Goal: Entertainment & Leisure: Browse casually

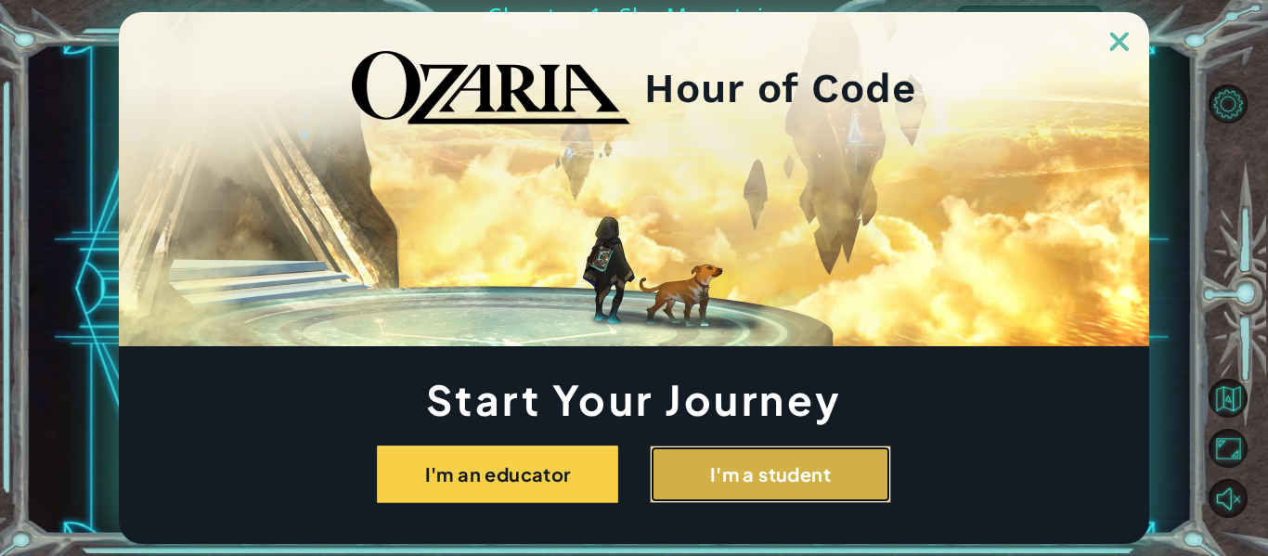
click at [720, 458] on button "I'm a student" at bounding box center [770, 475] width 241 height 58
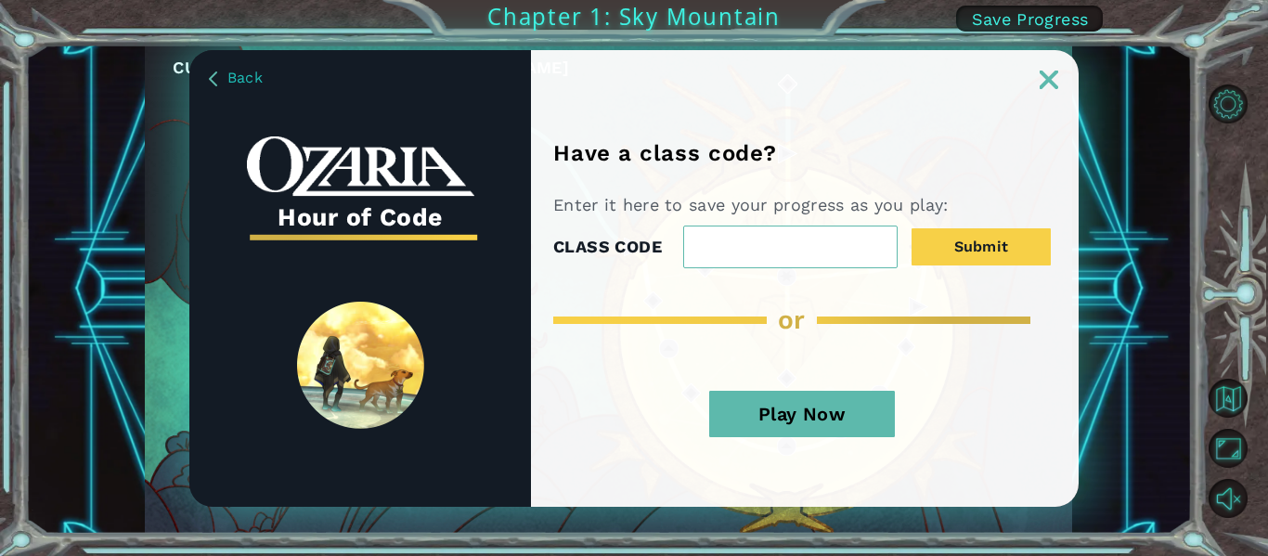
click at [823, 408] on button "Play Now" at bounding box center [802, 414] width 186 height 46
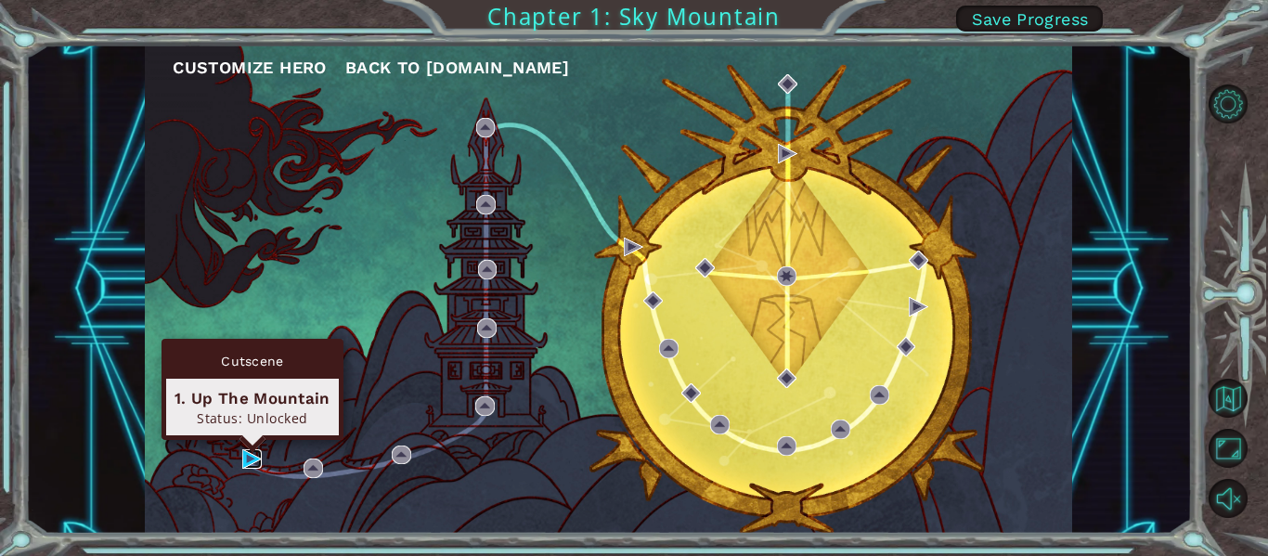
click at [253, 460] on img at bounding box center [251, 458] width 19 height 19
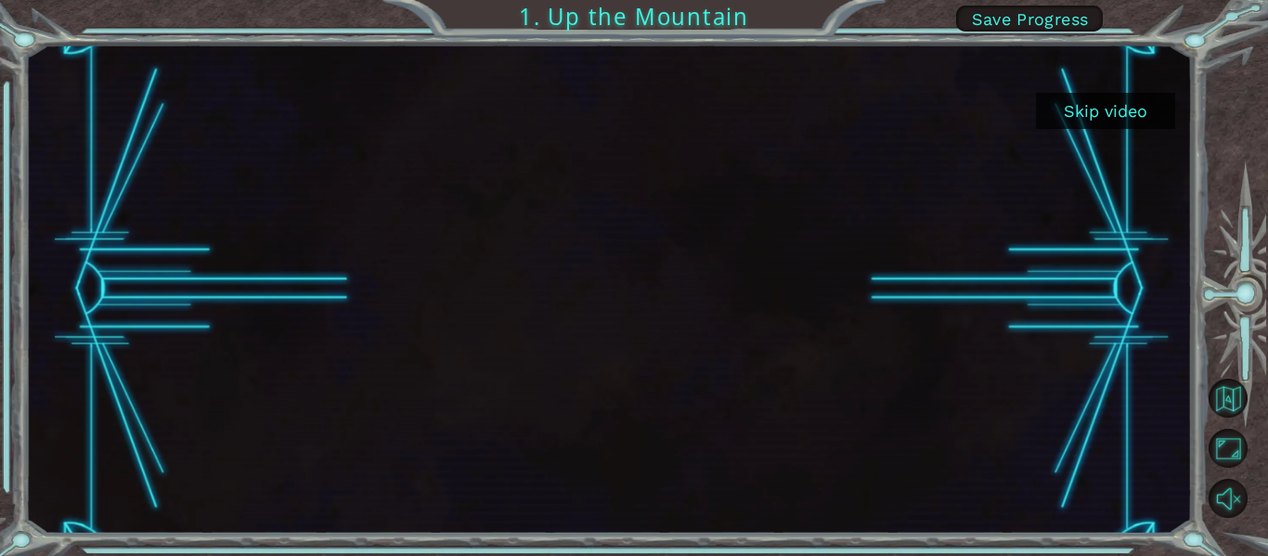
click at [1084, 126] on button "Skip video" at bounding box center [1105, 111] width 139 height 36
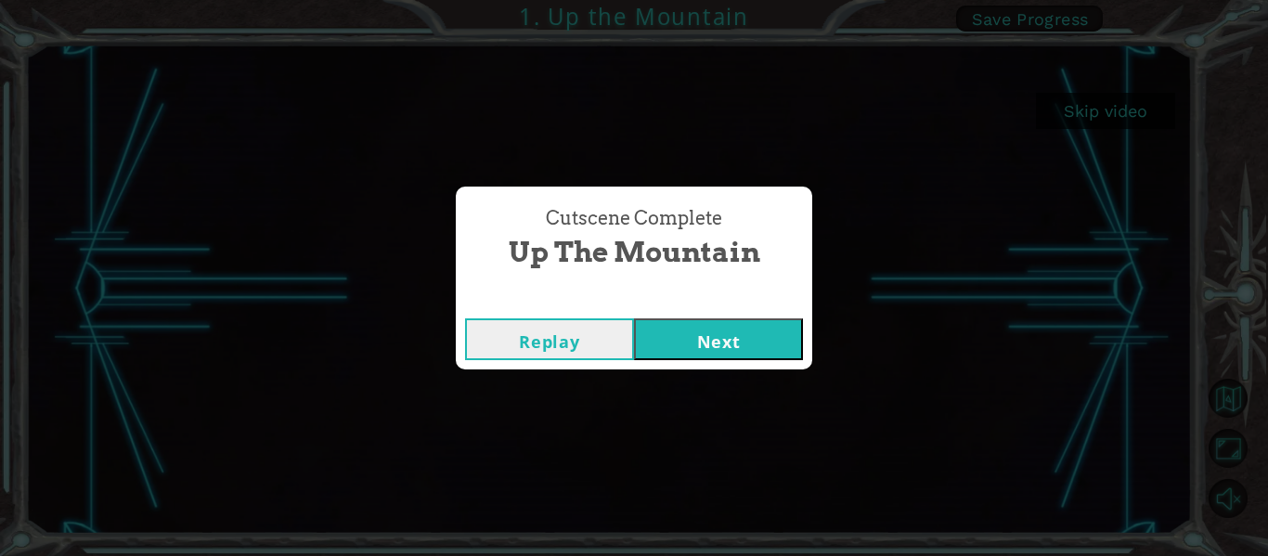
click at [690, 351] on button "Next" at bounding box center [718, 339] width 169 height 42
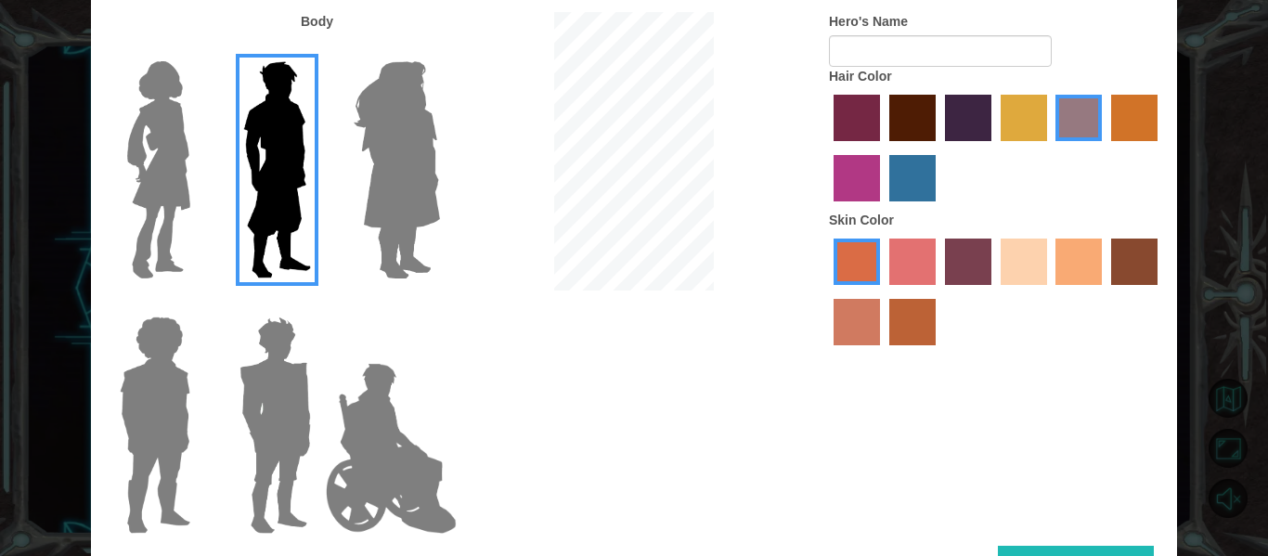
click at [361, 182] on img at bounding box center [396, 170] width 101 height 232
click at [439, 49] on input "Hero Amethyst" at bounding box center [439, 49] width 0 height 0
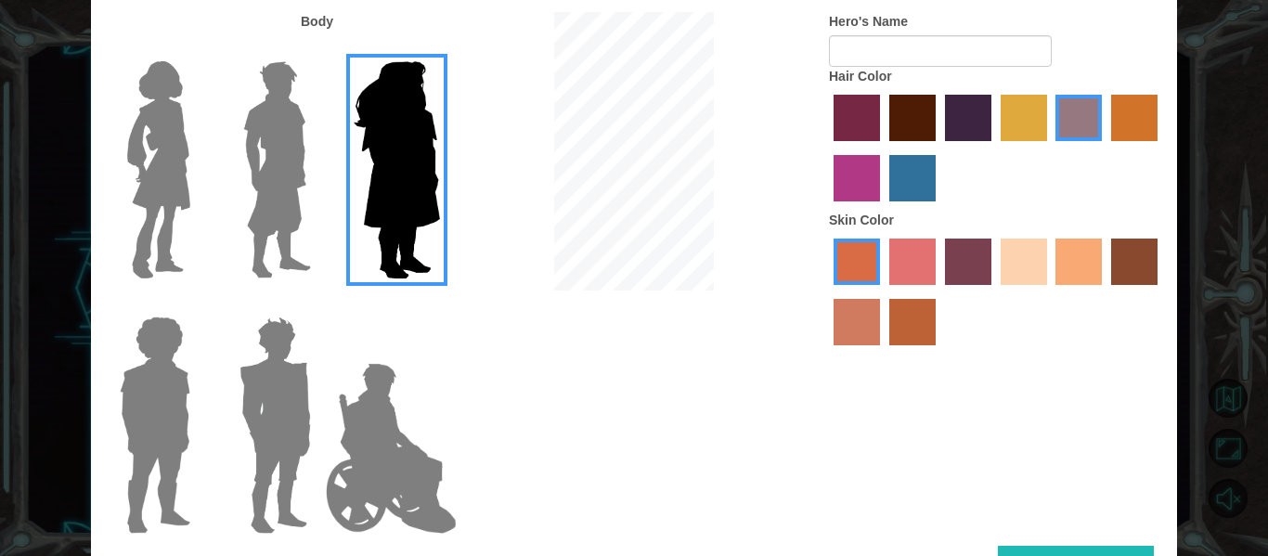
click at [152, 209] on img at bounding box center [159, 170] width 78 height 232
click at [198, 49] on input "Hero Connie" at bounding box center [198, 49] width 0 height 0
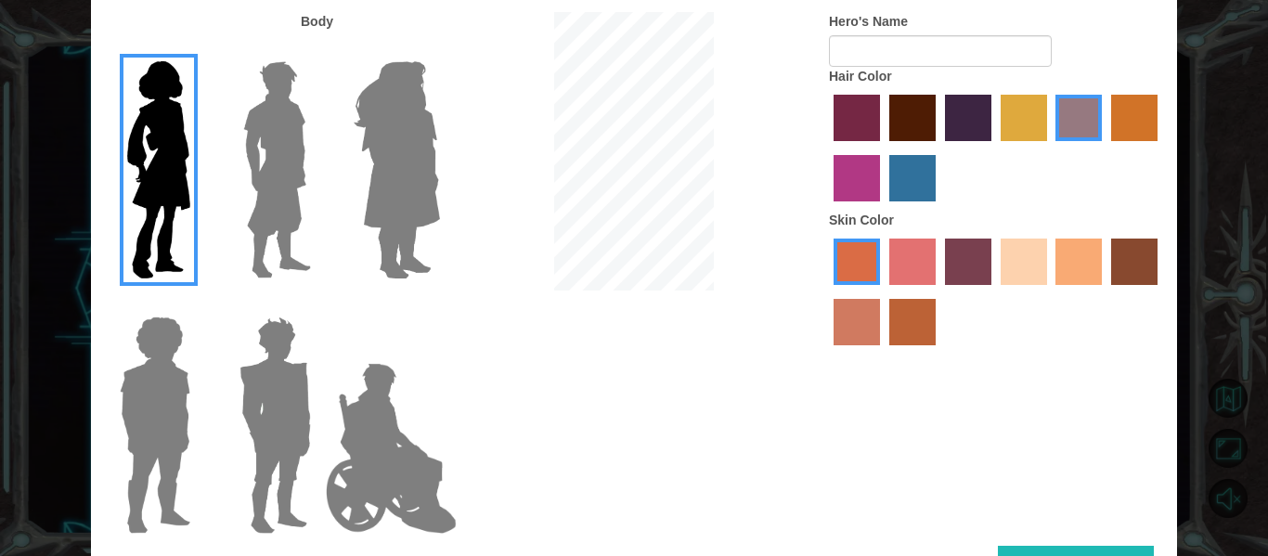
click at [163, 390] on img at bounding box center [154, 425] width 85 height 232
click at [198, 305] on input "Hero Steven" at bounding box center [198, 305] width 0 height 0
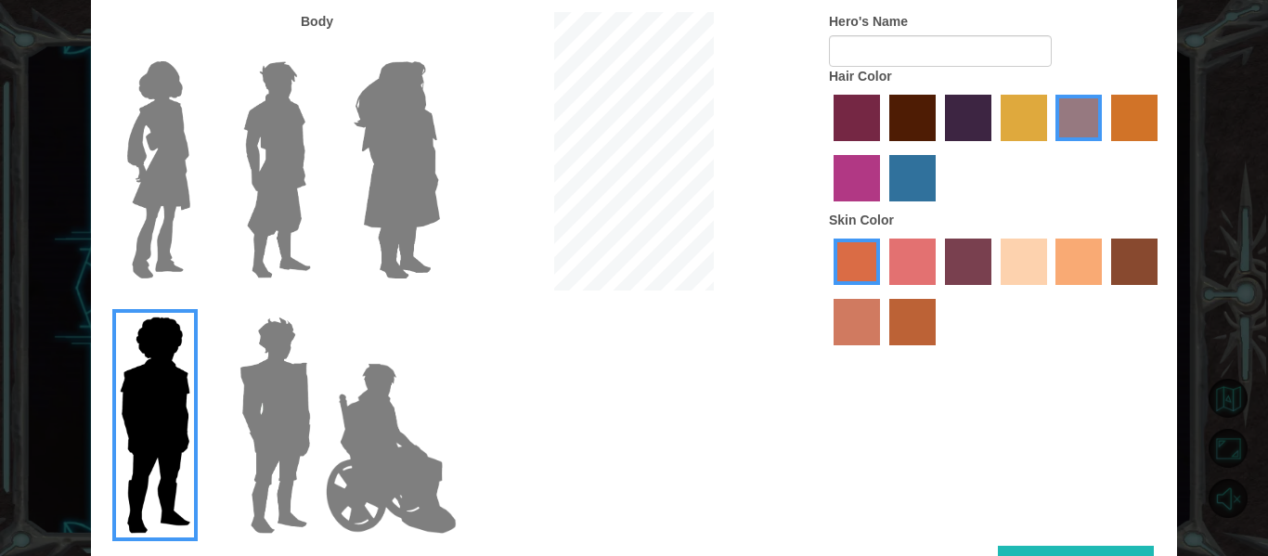
click at [246, 391] on img at bounding box center [275, 425] width 86 height 232
click at [318, 305] on input "Hero Garnet" at bounding box center [318, 305] width 0 height 0
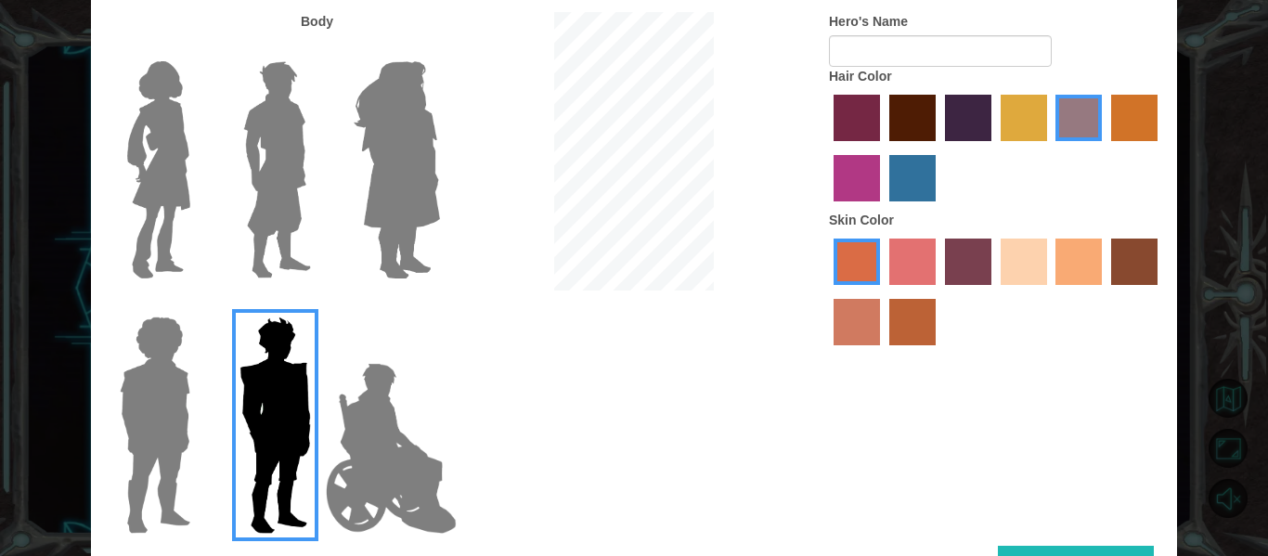
click at [361, 402] on img at bounding box center [391, 449] width 146 height 186
click at [439, 305] on input "Hero Jamie" at bounding box center [439, 305] width 0 height 0
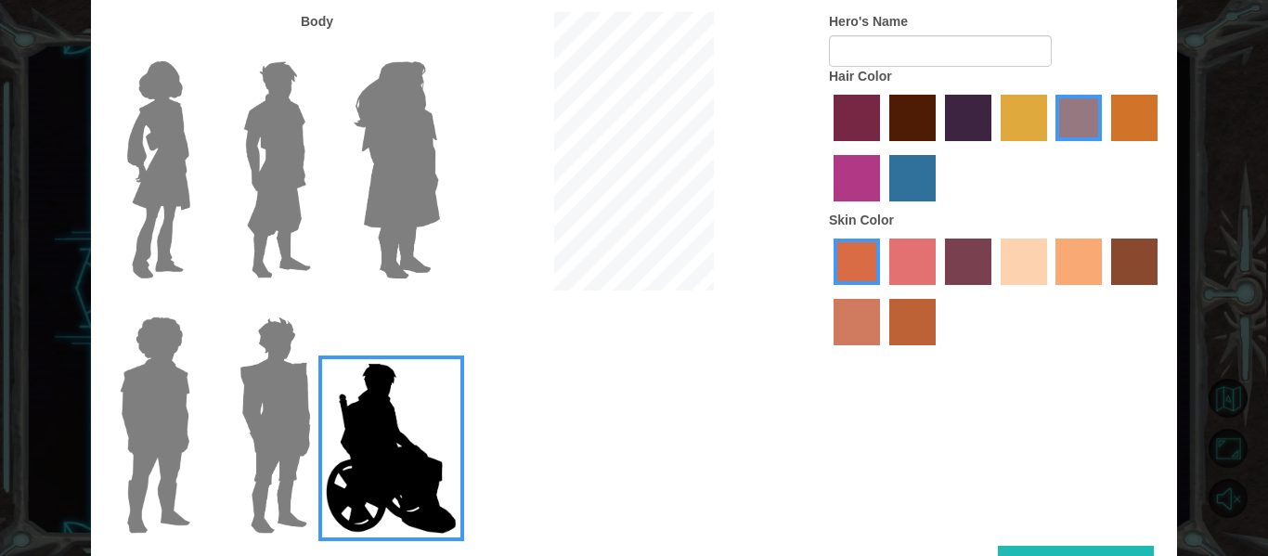
click at [161, 178] on img at bounding box center [159, 170] width 78 height 232
click at [198, 49] on input "Hero Connie" at bounding box center [198, 49] width 0 height 0
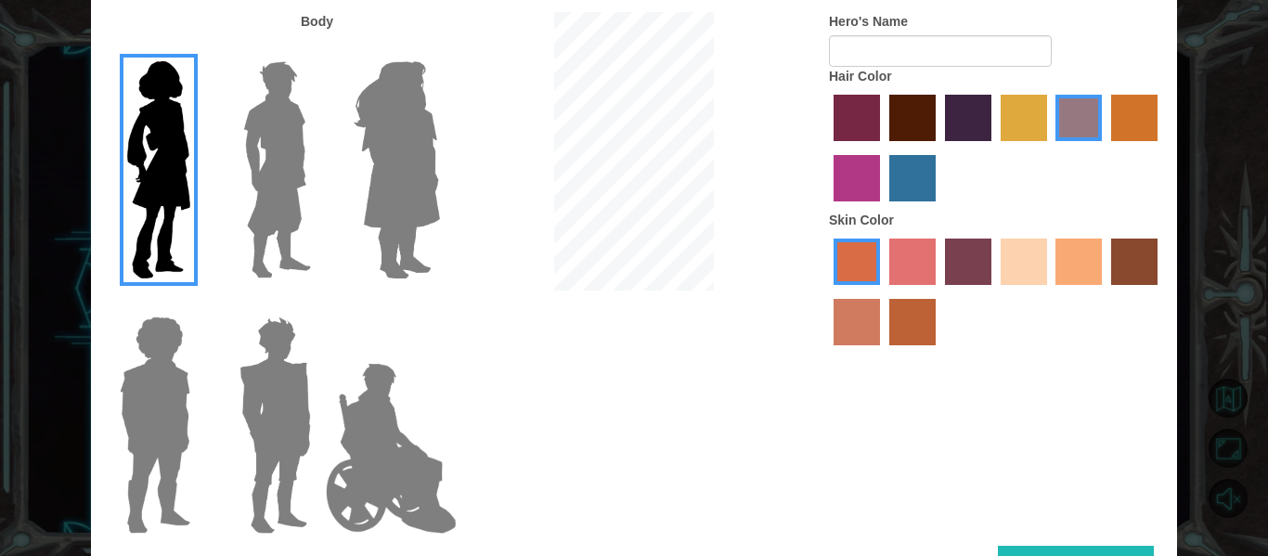
click at [266, 181] on img at bounding box center [277, 170] width 83 height 232
click at [318, 49] on input "Hero Lars" at bounding box center [318, 49] width 0 height 0
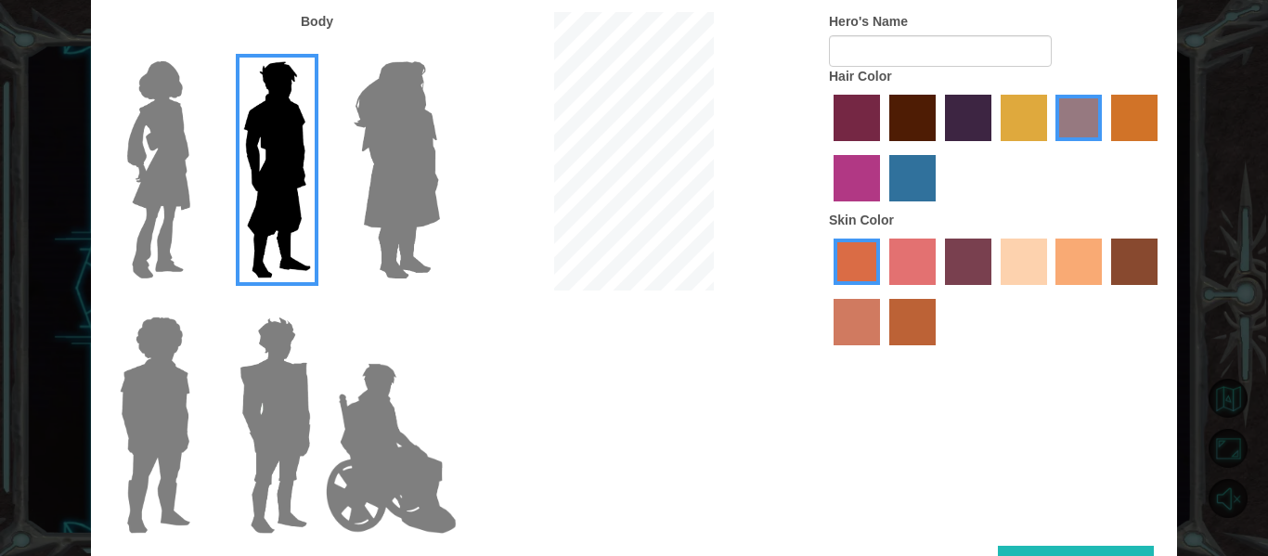
click at [401, 190] on img at bounding box center [396, 170] width 101 height 232
click at [439, 49] on input "Hero Amethyst" at bounding box center [439, 49] width 0 height 0
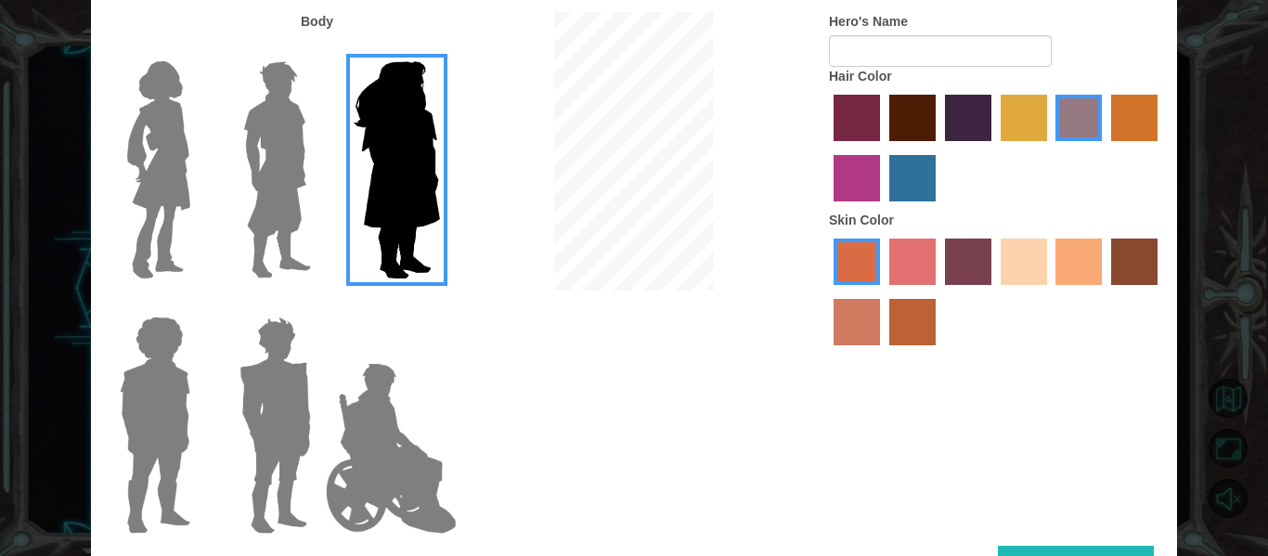
click at [156, 160] on img at bounding box center [159, 170] width 78 height 232
click at [198, 49] on input "Hero Connie" at bounding box center [198, 49] width 0 height 0
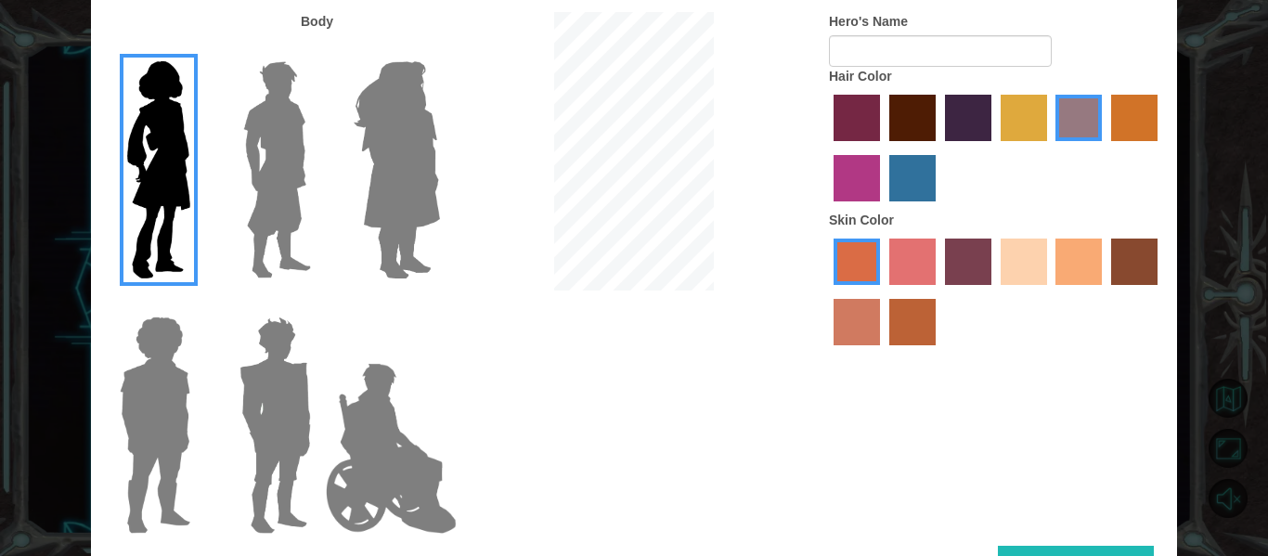
click at [171, 407] on img at bounding box center [154, 425] width 85 height 232
click at [198, 305] on input "Hero Steven" at bounding box center [198, 305] width 0 height 0
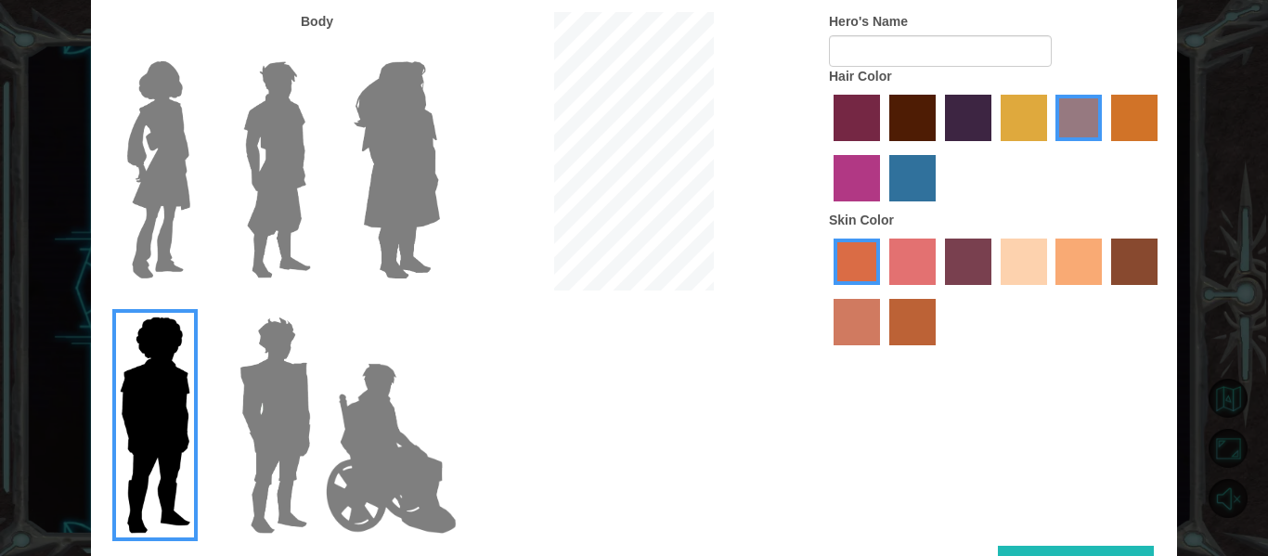
click at [250, 408] on img at bounding box center [275, 425] width 86 height 232
click at [318, 305] on input "Hero Garnet" at bounding box center [318, 305] width 0 height 0
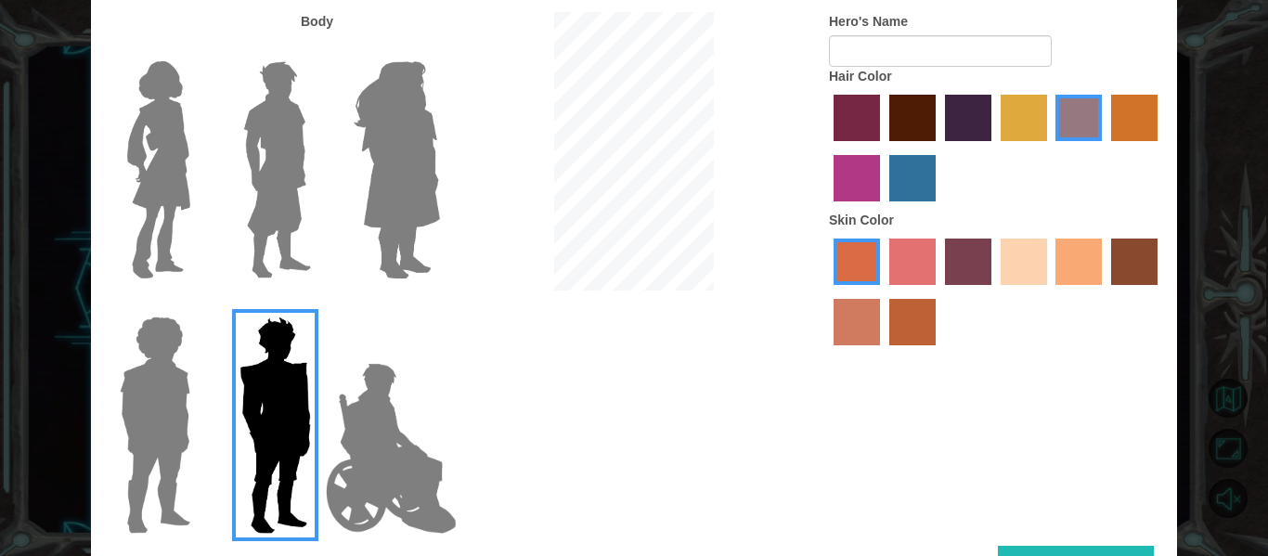
click at [293, 204] on img at bounding box center [277, 170] width 83 height 232
click at [318, 49] on input "Hero Lars" at bounding box center [318, 49] width 0 height 0
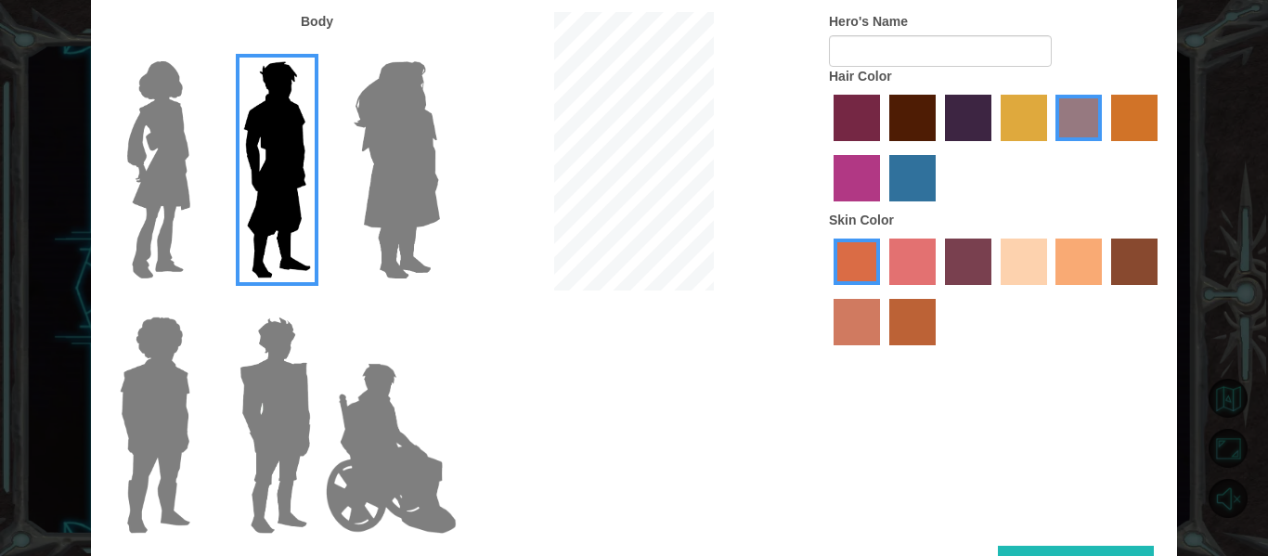
click at [171, 196] on img at bounding box center [159, 170] width 78 height 232
click at [198, 49] on input "Hero Connie" at bounding box center [198, 49] width 0 height 0
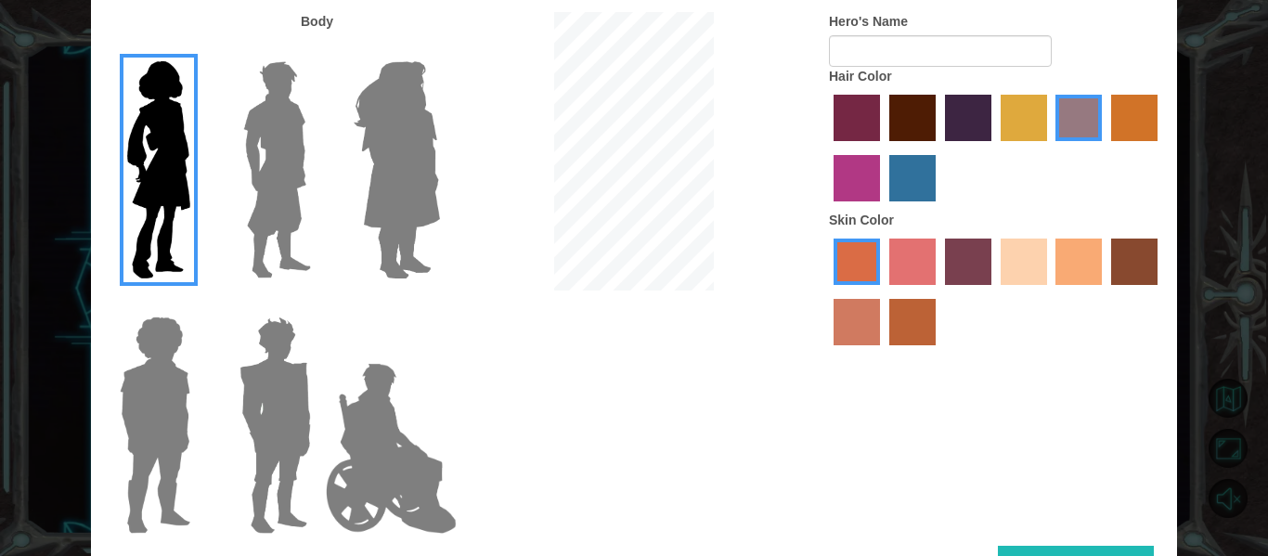
click at [356, 151] on img at bounding box center [396, 170] width 101 height 232
click at [439, 49] on input "Hero Amethyst" at bounding box center [439, 49] width 0 height 0
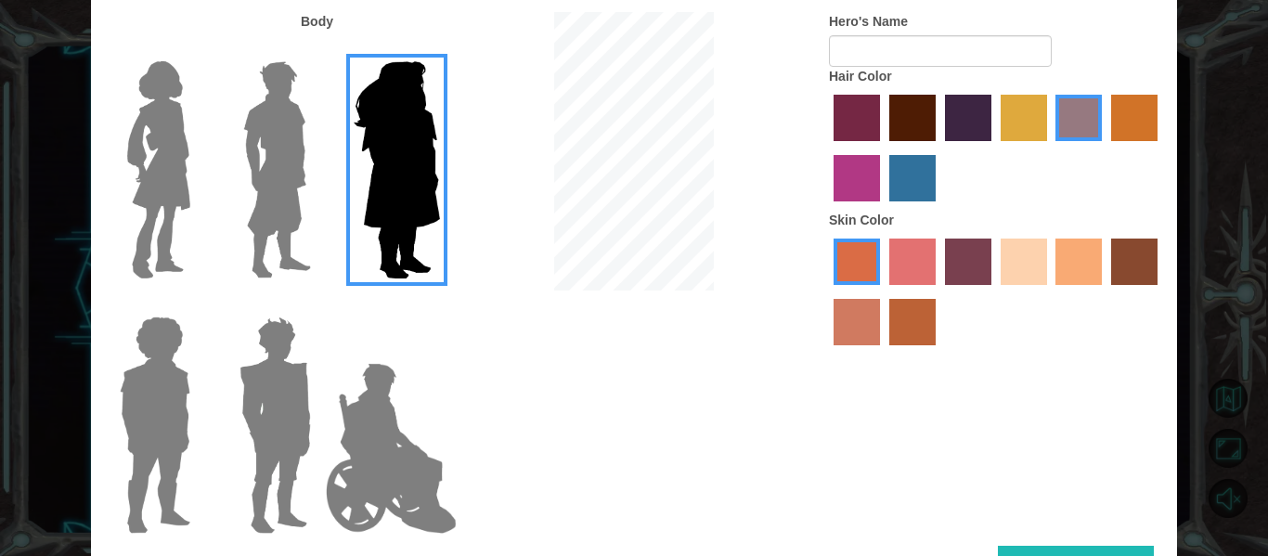
click at [162, 196] on img at bounding box center [159, 170] width 78 height 232
click at [198, 49] on input "Hero Connie" at bounding box center [198, 49] width 0 height 0
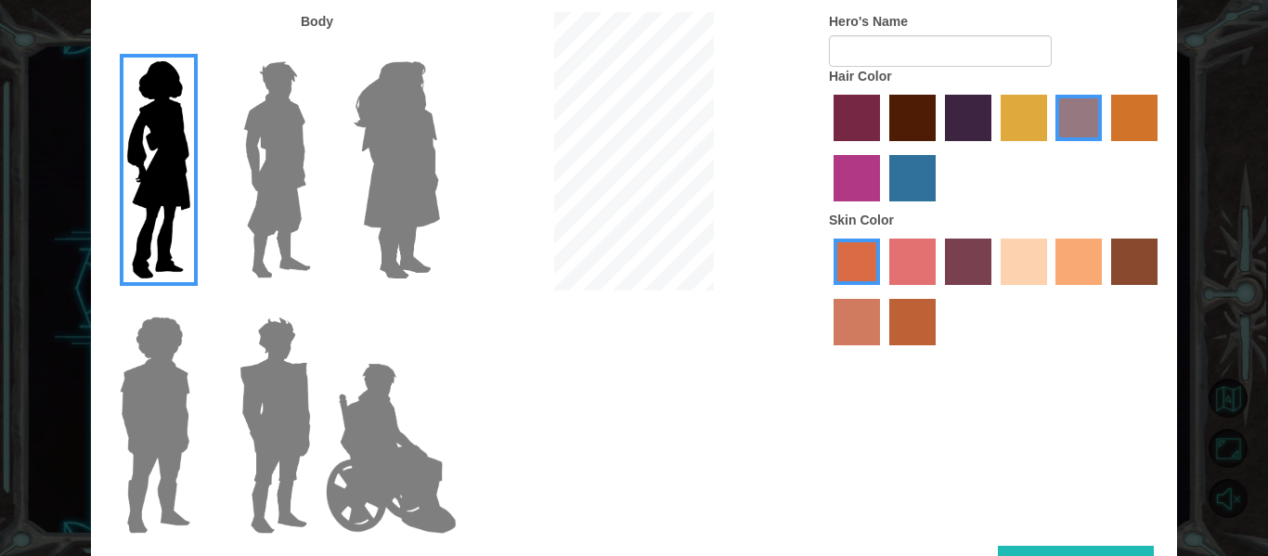
click at [276, 209] on img at bounding box center [277, 170] width 83 height 232
click at [318, 49] on input "Hero Lars" at bounding box center [318, 49] width 0 height 0
